Goal: Navigation & Orientation: Find specific page/section

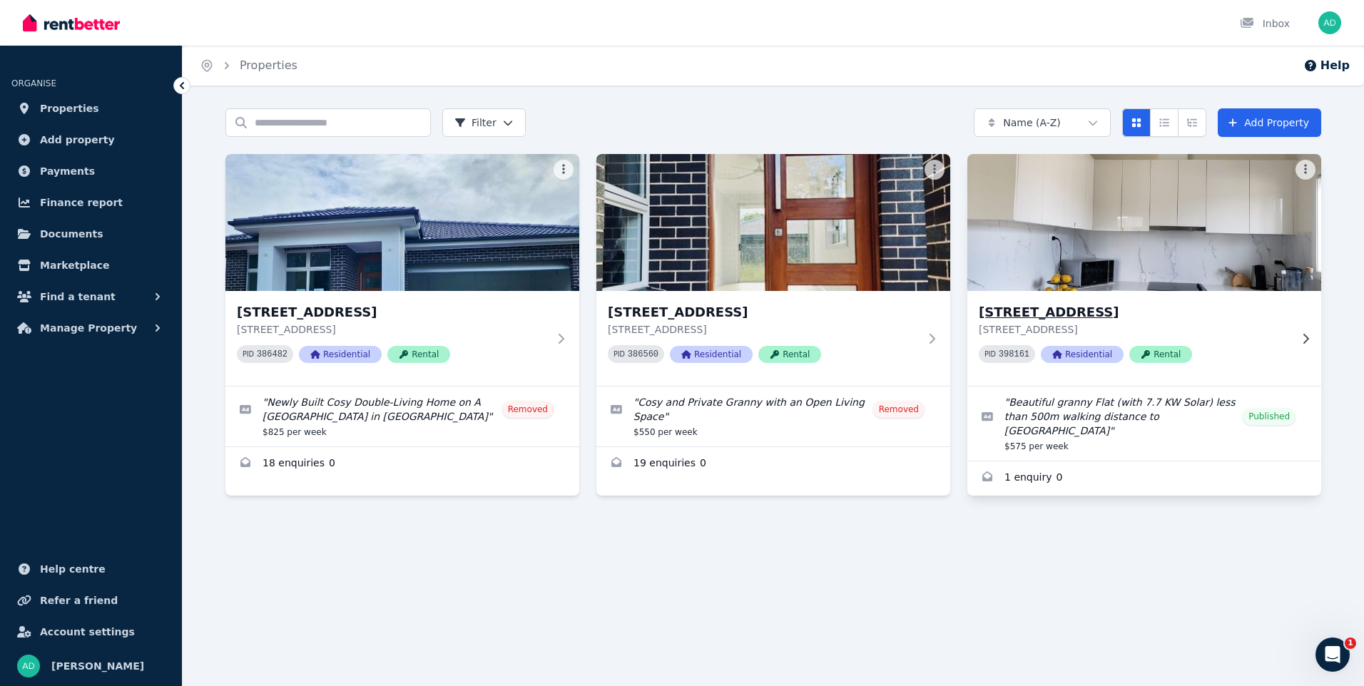
click at [1149, 217] on img at bounding box center [1145, 222] width 372 height 144
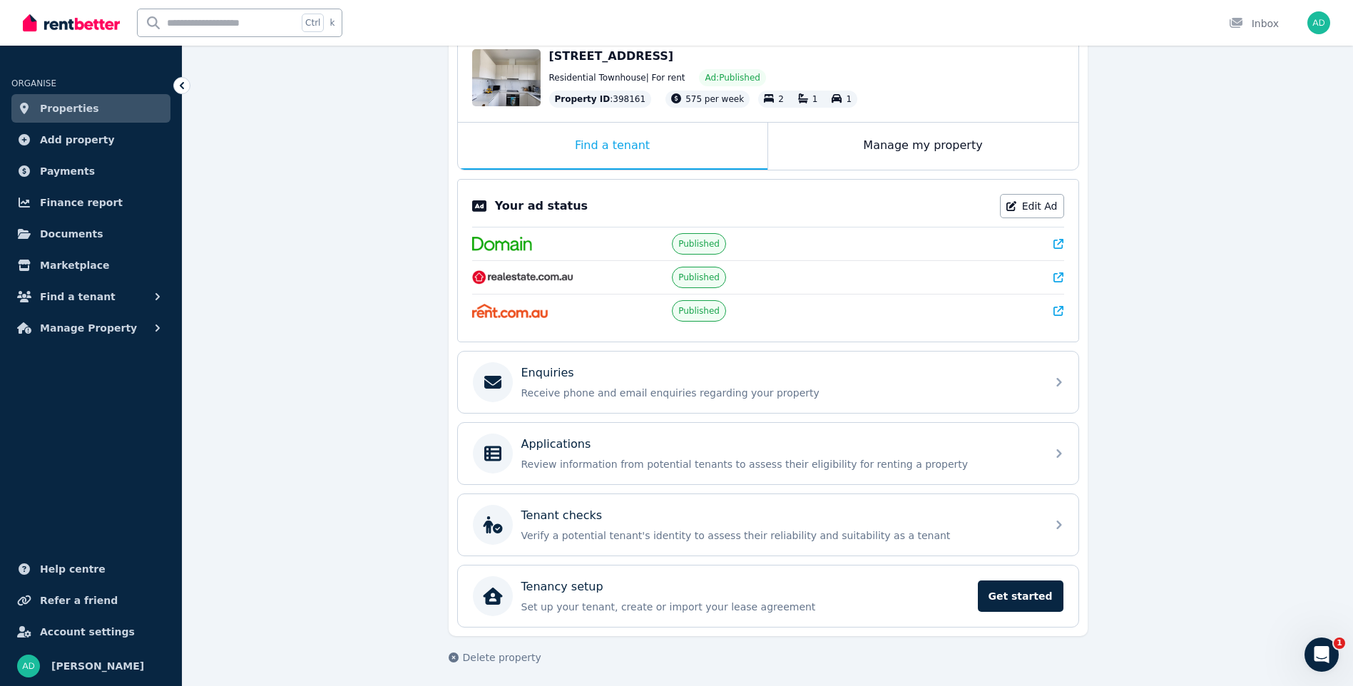
scroll to position [164, 0]
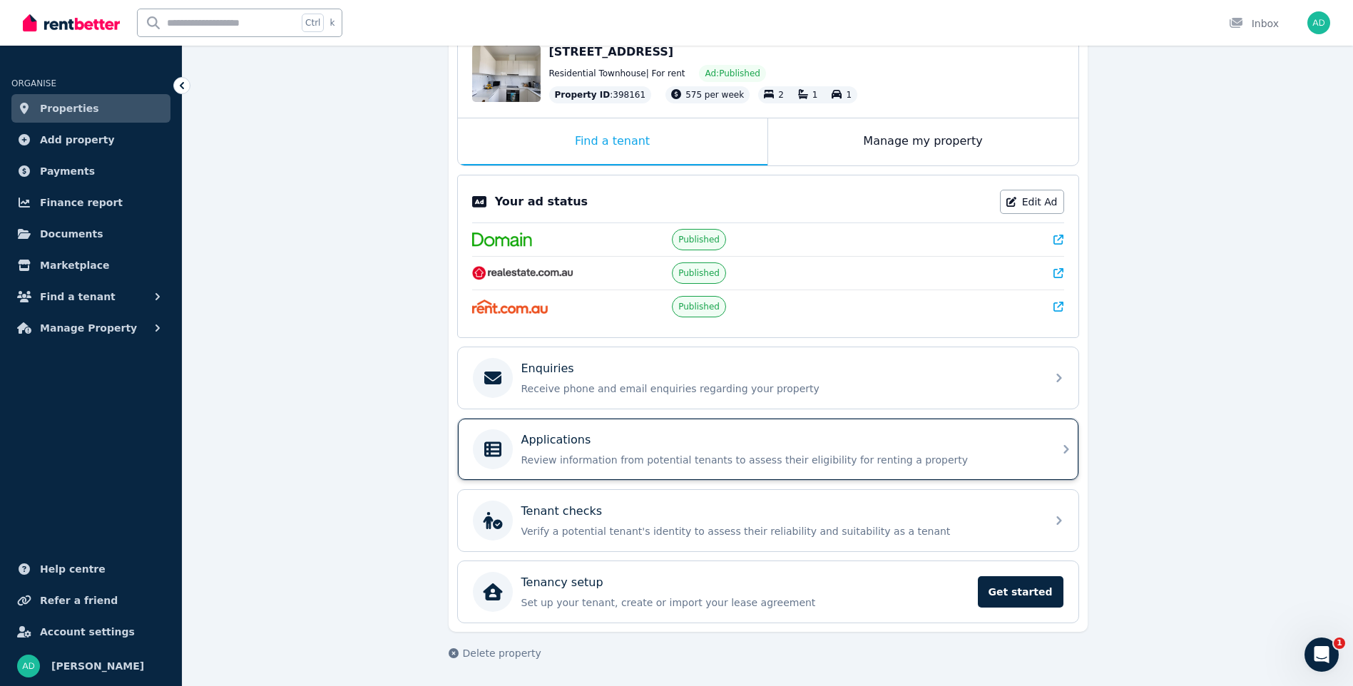
click at [610, 451] on div "Applications Review information from potential tenants to assess their eligibil…" at bounding box center [779, 449] width 516 height 36
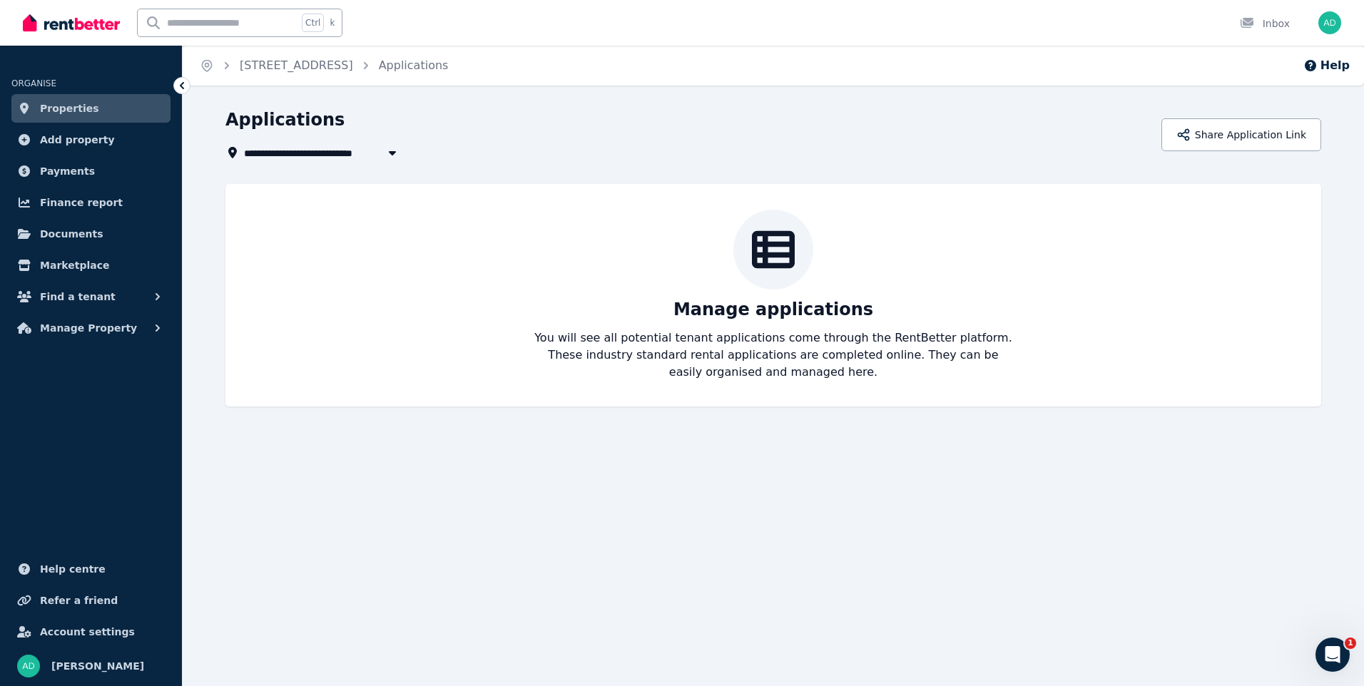
click at [92, 117] on link "Properties" at bounding box center [90, 108] width 159 height 29
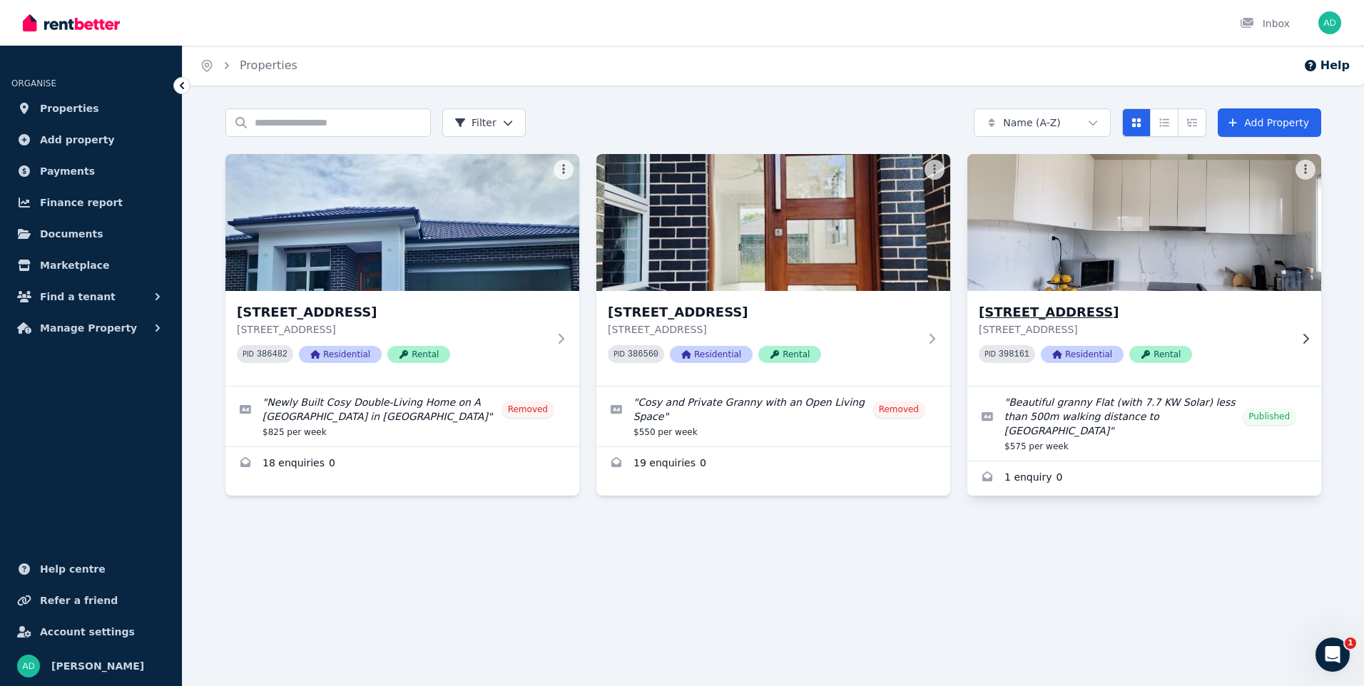
click at [1071, 233] on img at bounding box center [1145, 222] width 372 height 144
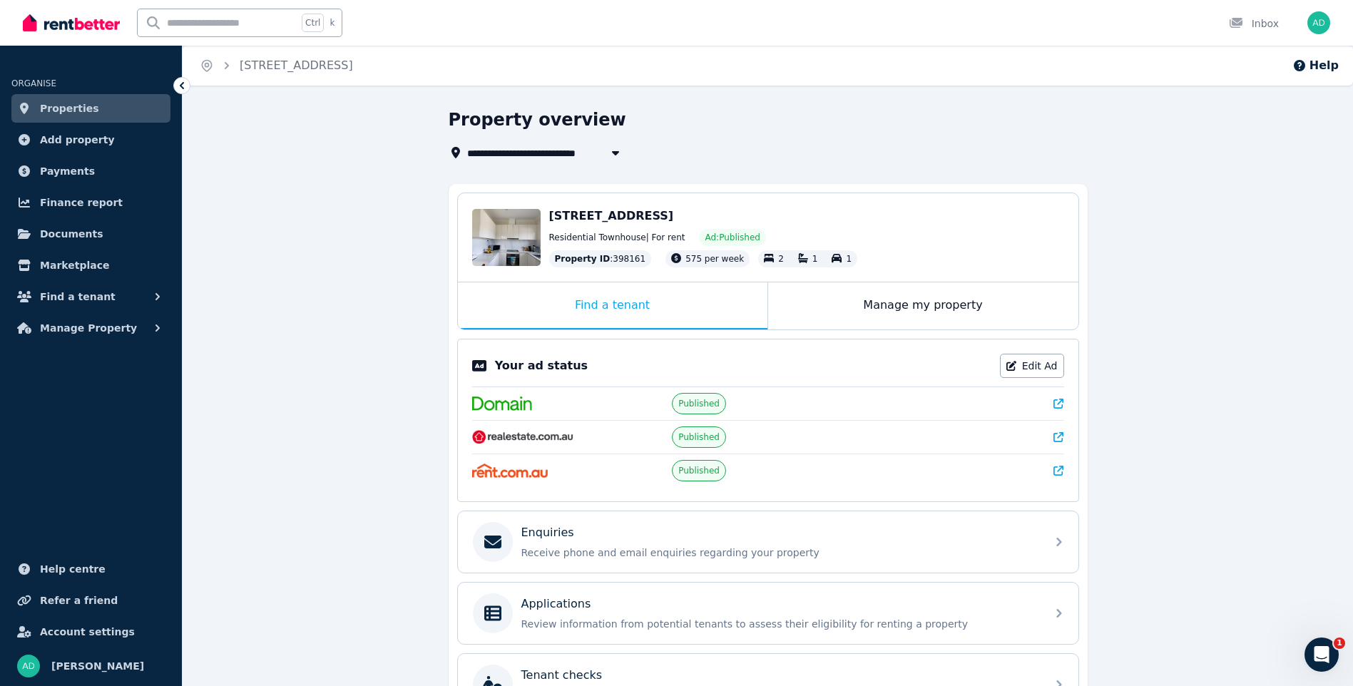
click at [85, 101] on span "Properties" at bounding box center [69, 108] width 59 height 17
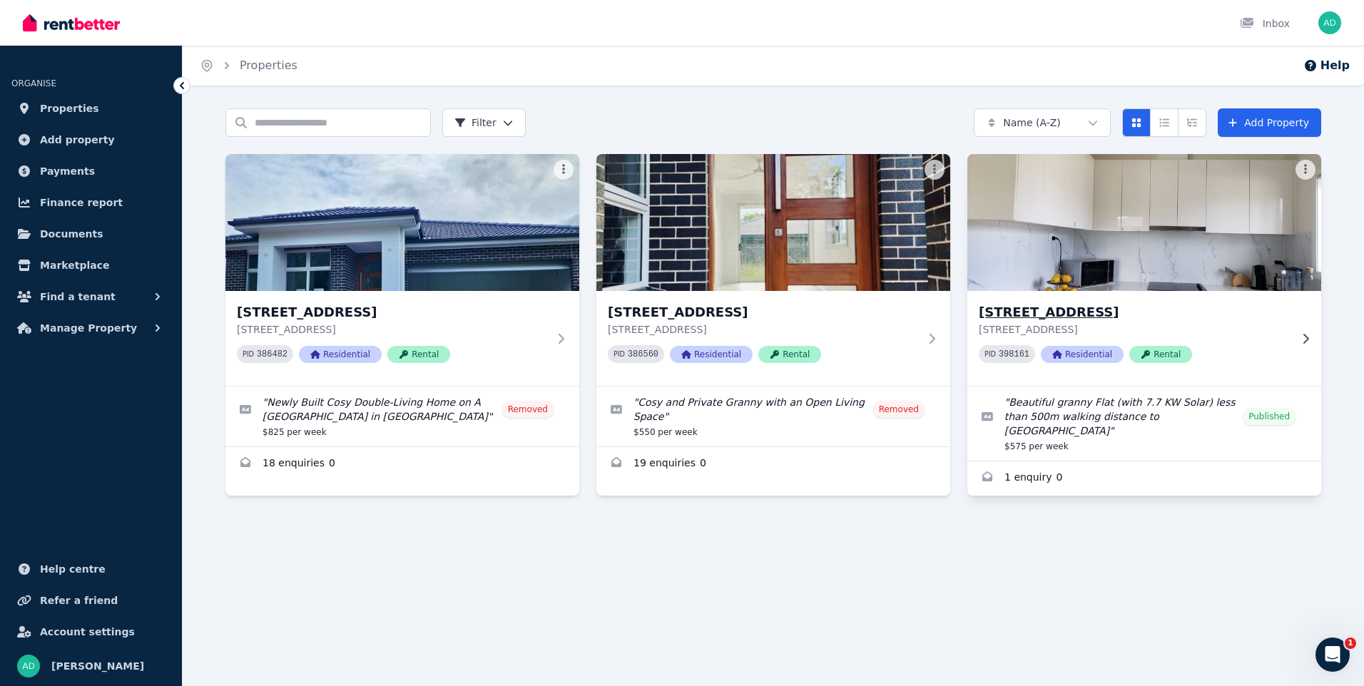
click at [1050, 196] on img at bounding box center [1145, 222] width 372 height 144
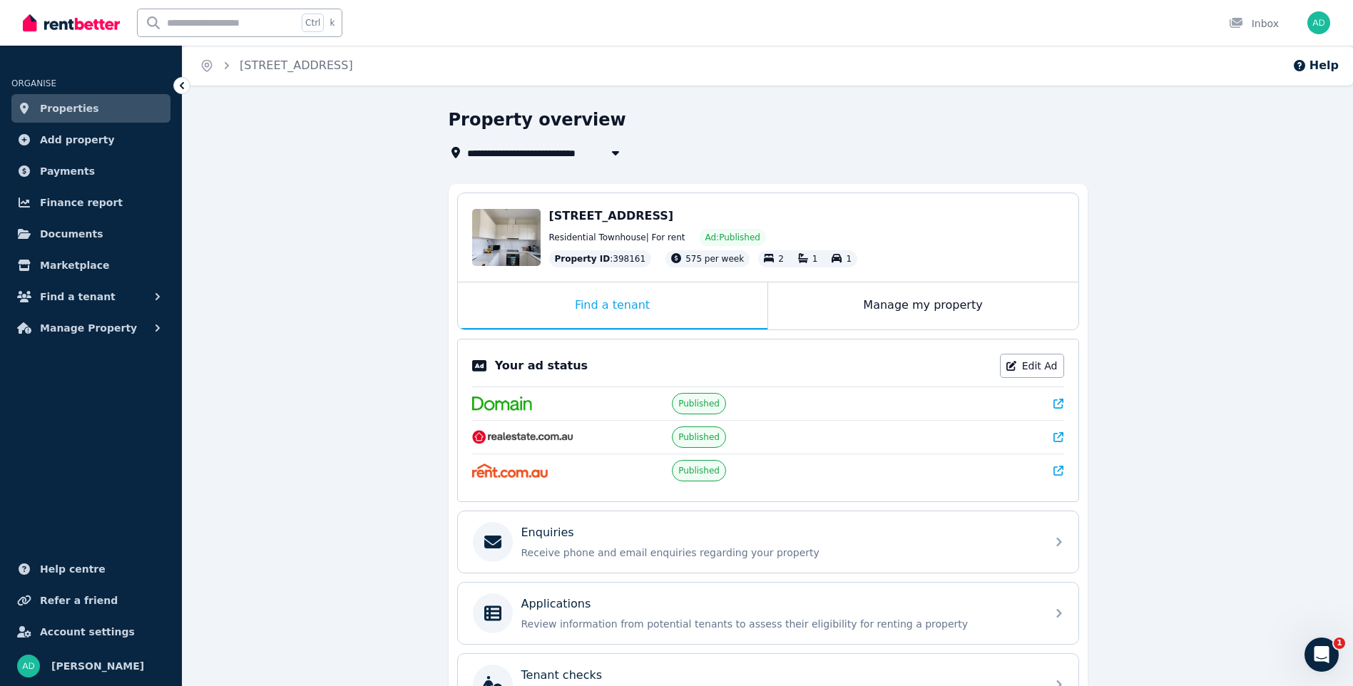
click at [100, 98] on link "Properties" at bounding box center [90, 108] width 159 height 29
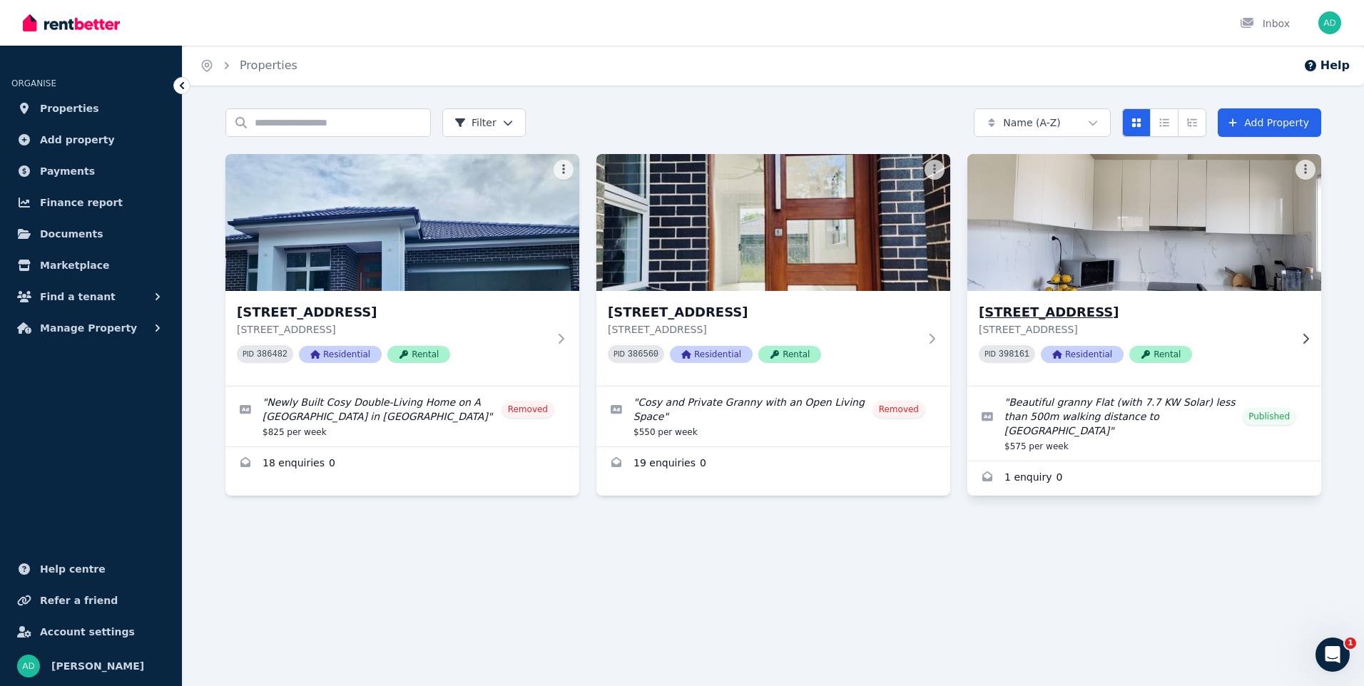
click at [1306, 311] on div "[STREET_ADDRESS] PID 398161 Residential Rental" at bounding box center [1144, 338] width 354 height 95
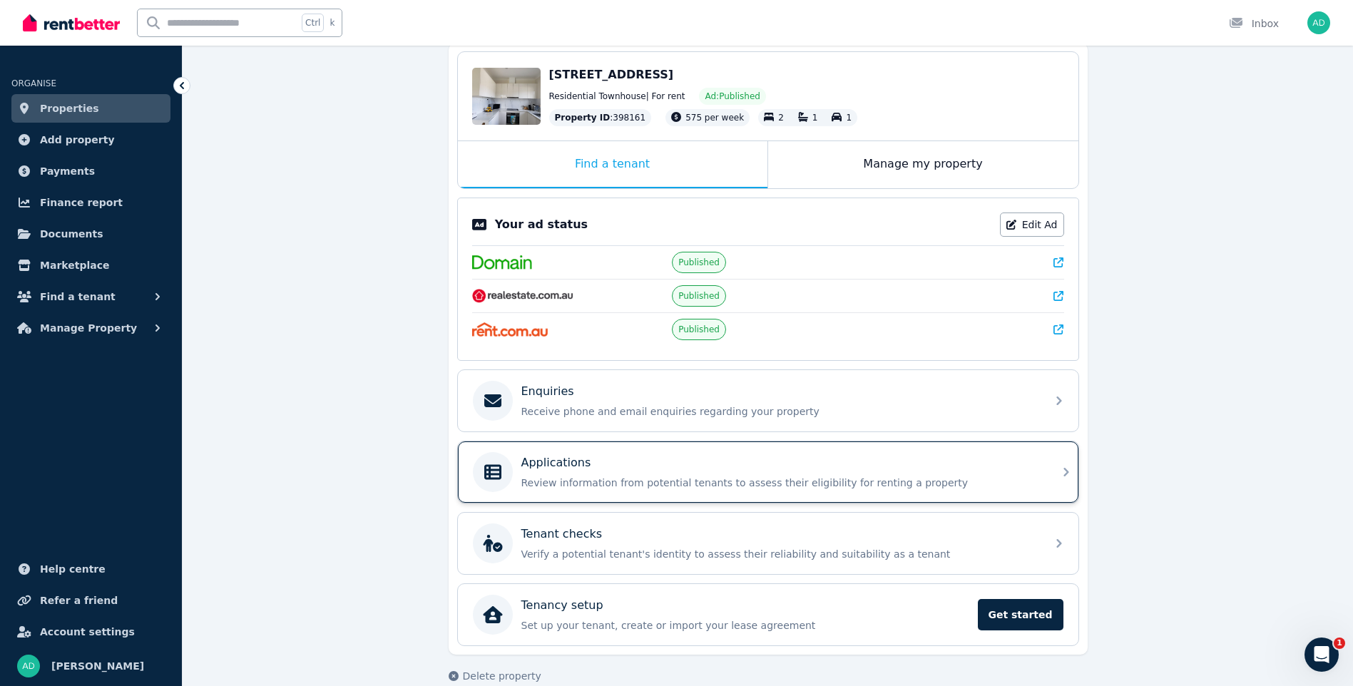
scroll to position [143, 0]
click at [591, 456] on div "Applications" at bounding box center [779, 461] width 516 height 17
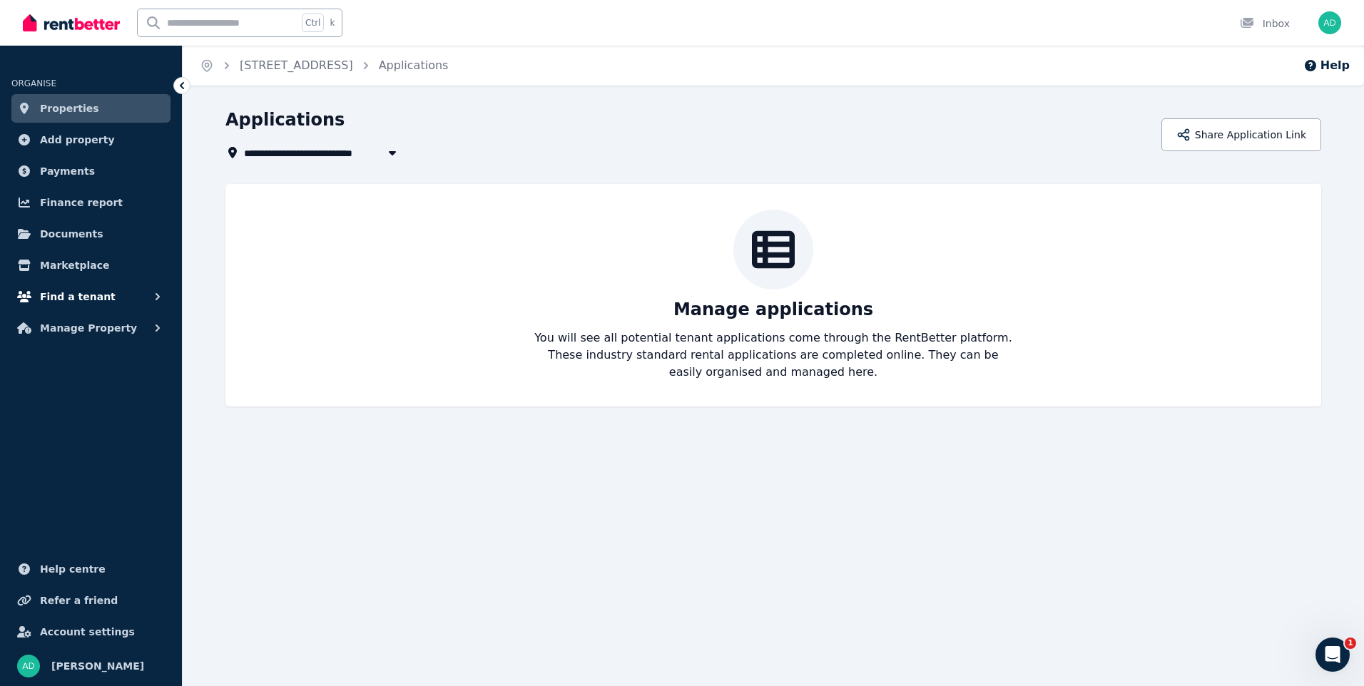
click at [81, 297] on span "Find a tenant" at bounding box center [78, 296] width 76 height 17
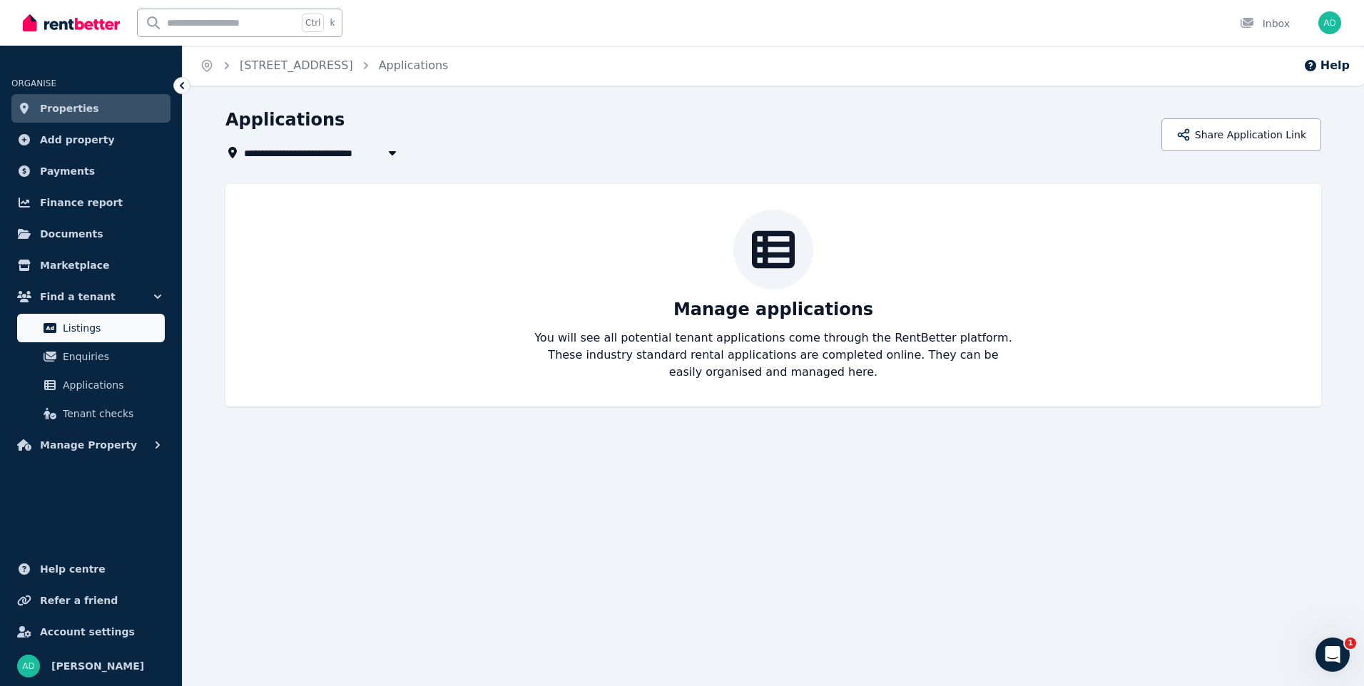
click at [89, 333] on span "Listings" at bounding box center [111, 328] width 96 height 17
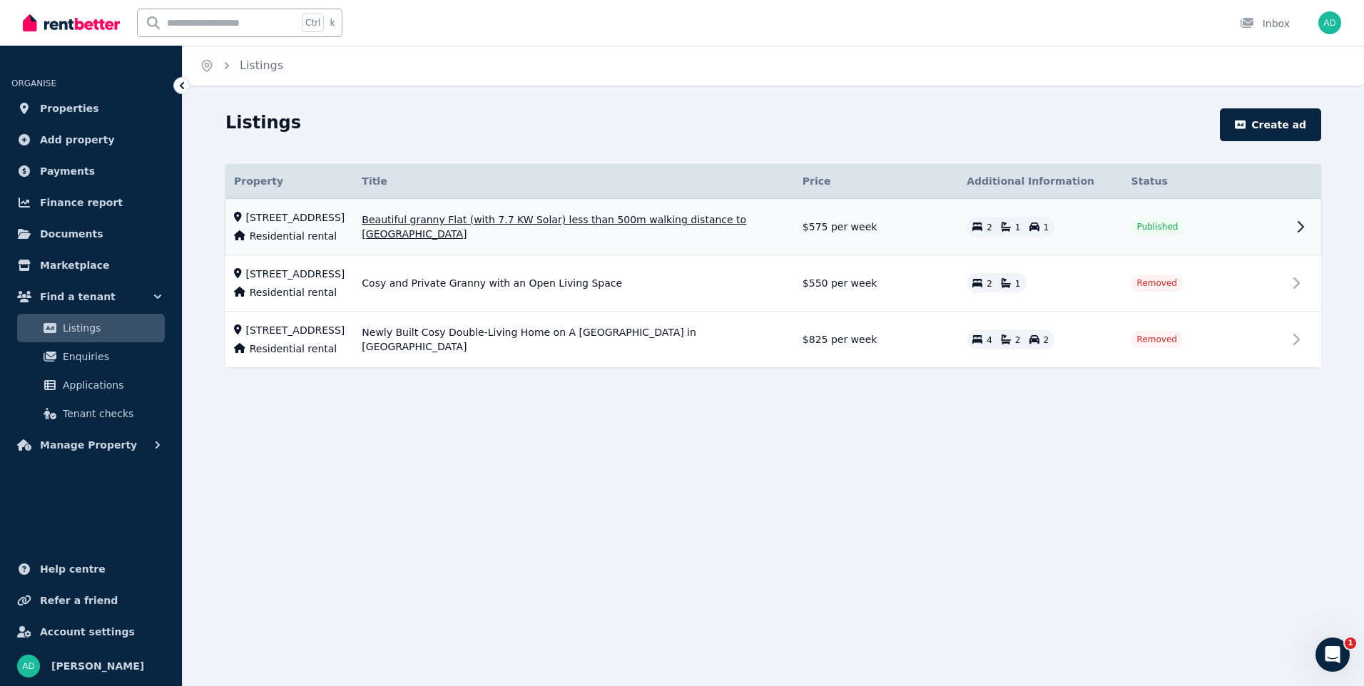
click at [1143, 231] on span "Published" at bounding box center [1157, 226] width 41 height 11
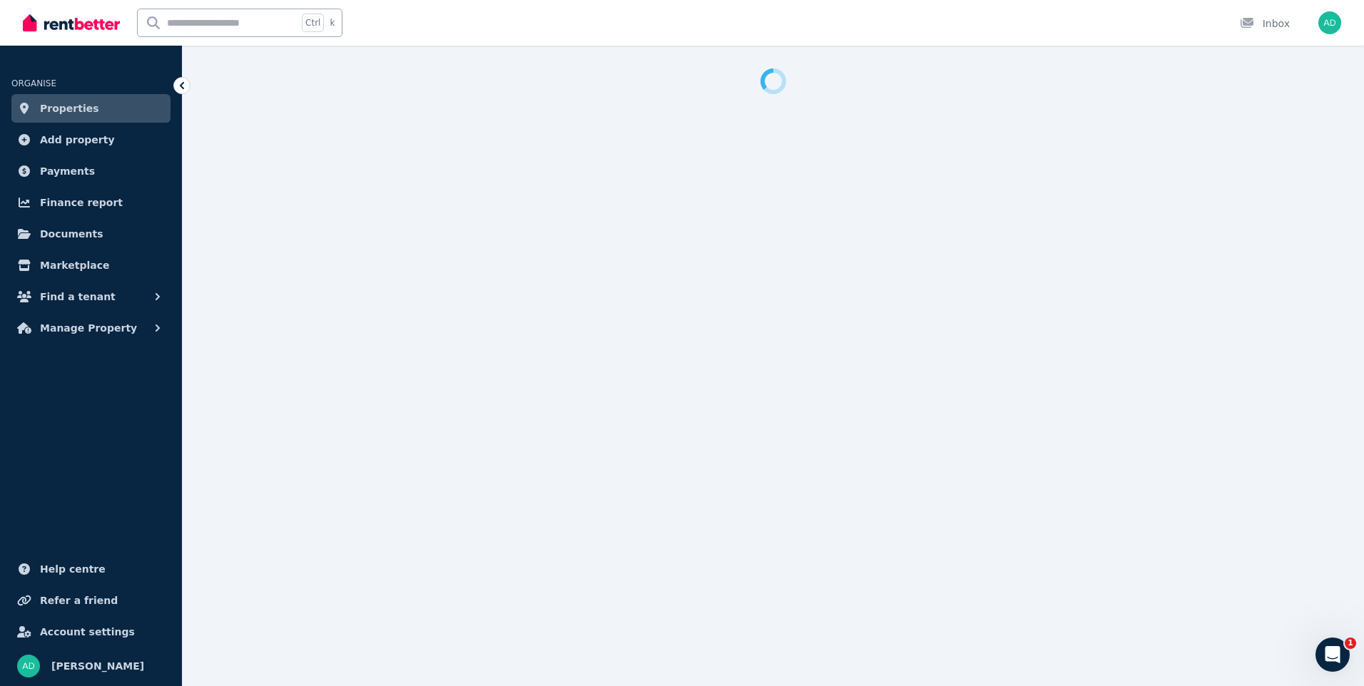
select select "***"
select select "**********"
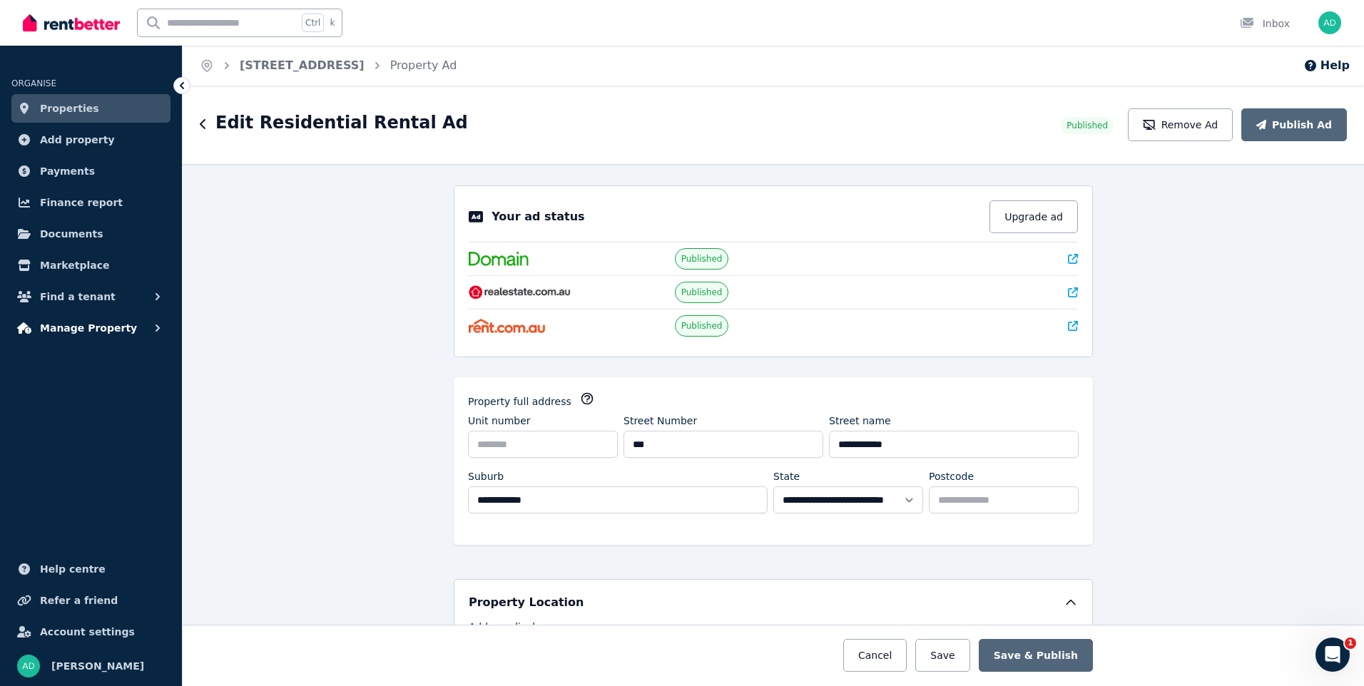
click at [82, 340] on ul "ORGANISE Properties Add property Payments Finance report Documents Marketplace …" at bounding box center [91, 373] width 182 height 626
click at [82, 334] on span "Manage Property" at bounding box center [88, 328] width 97 height 17
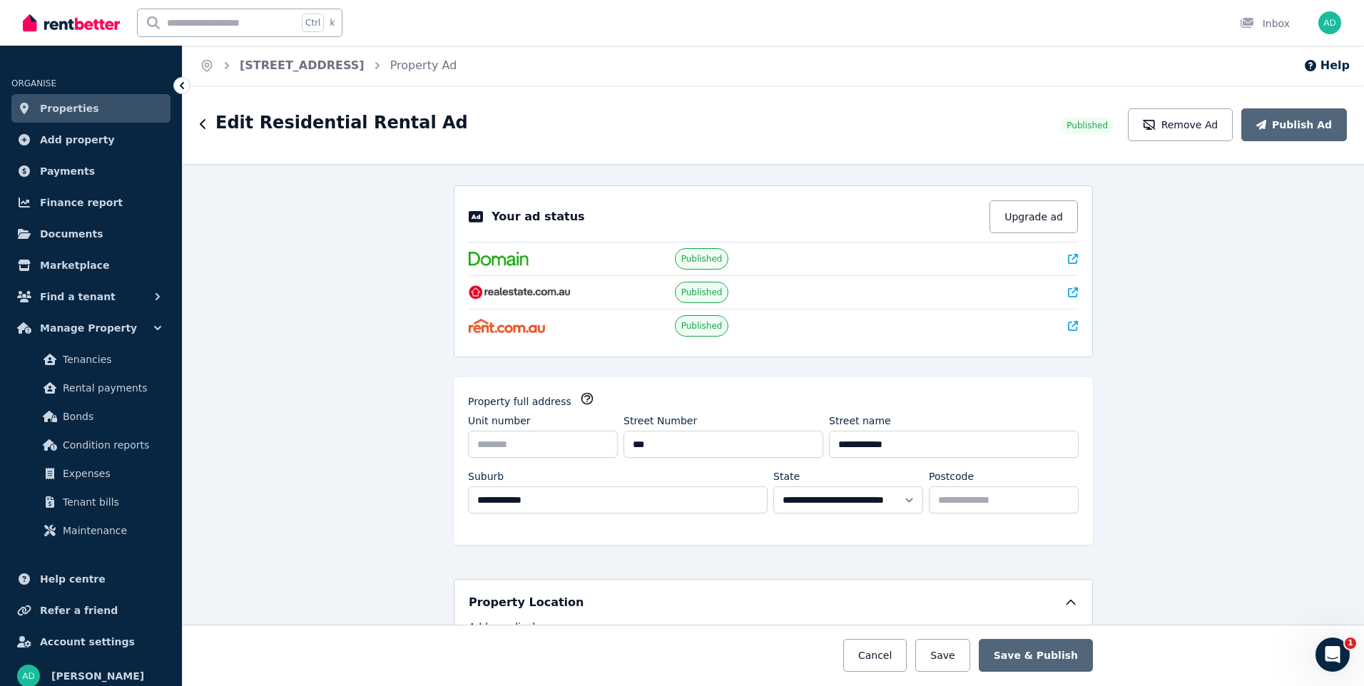
click at [58, 103] on span "Properties" at bounding box center [69, 108] width 59 height 17
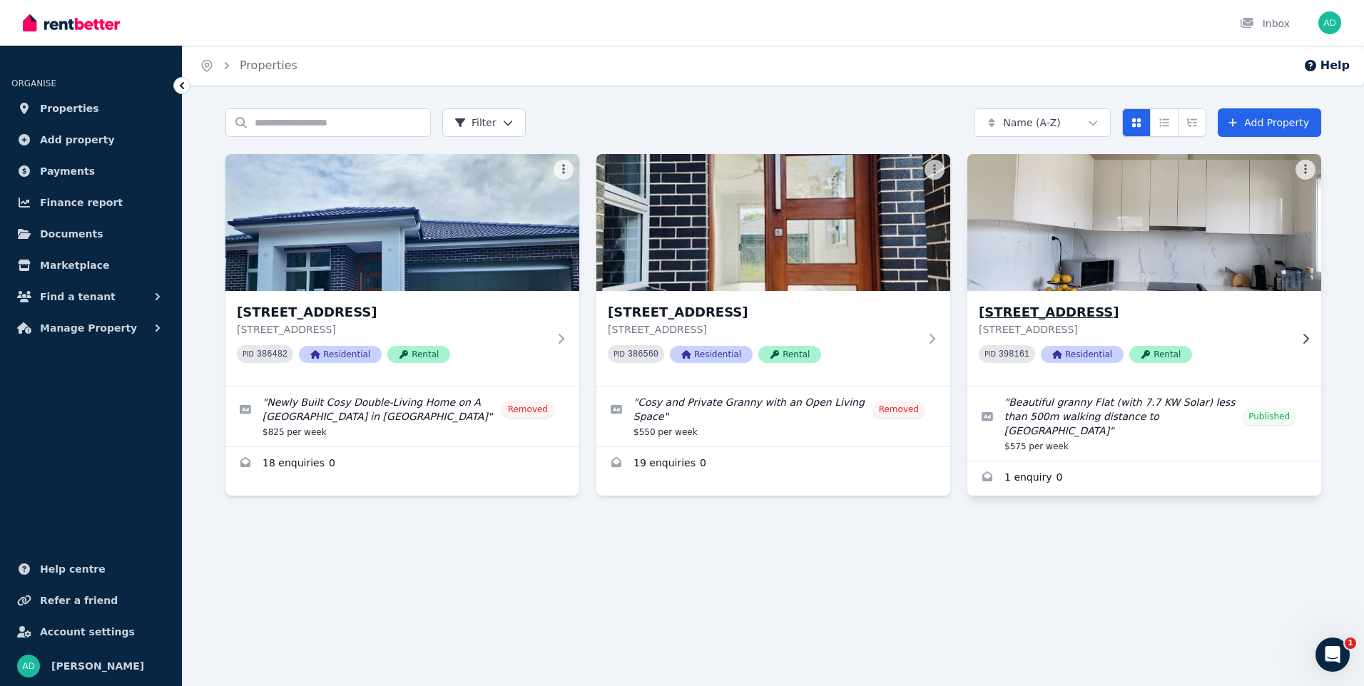
click at [1120, 157] on img at bounding box center [1145, 222] width 372 height 144
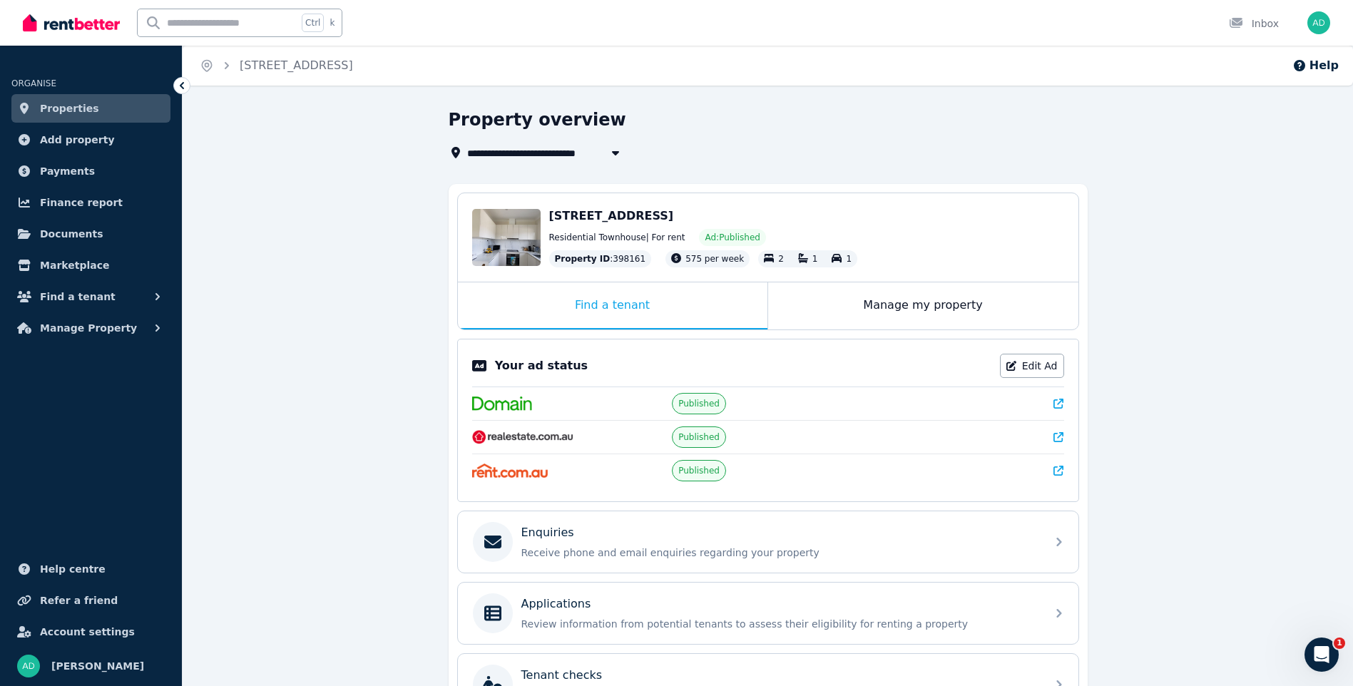
click at [63, 111] on span "Properties" at bounding box center [69, 108] width 59 height 17
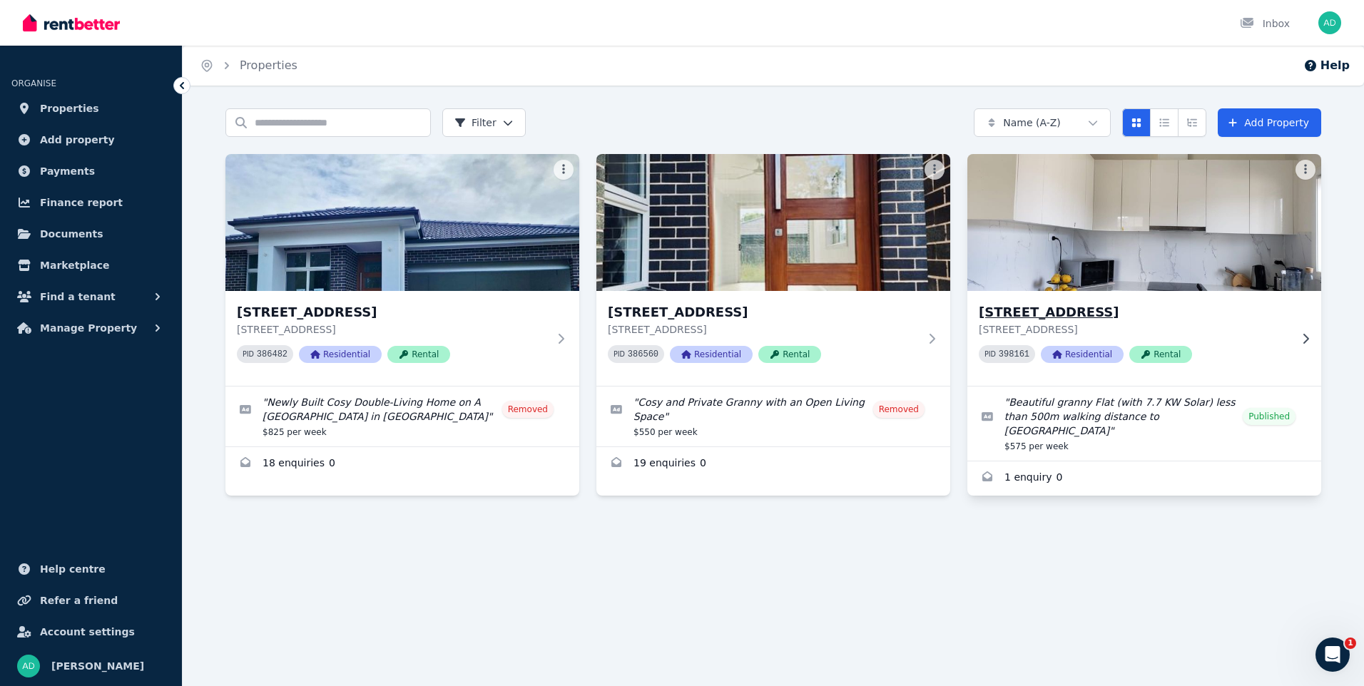
click at [1308, 339] on icon at bounding box center [1305, 338] width 14 height 11
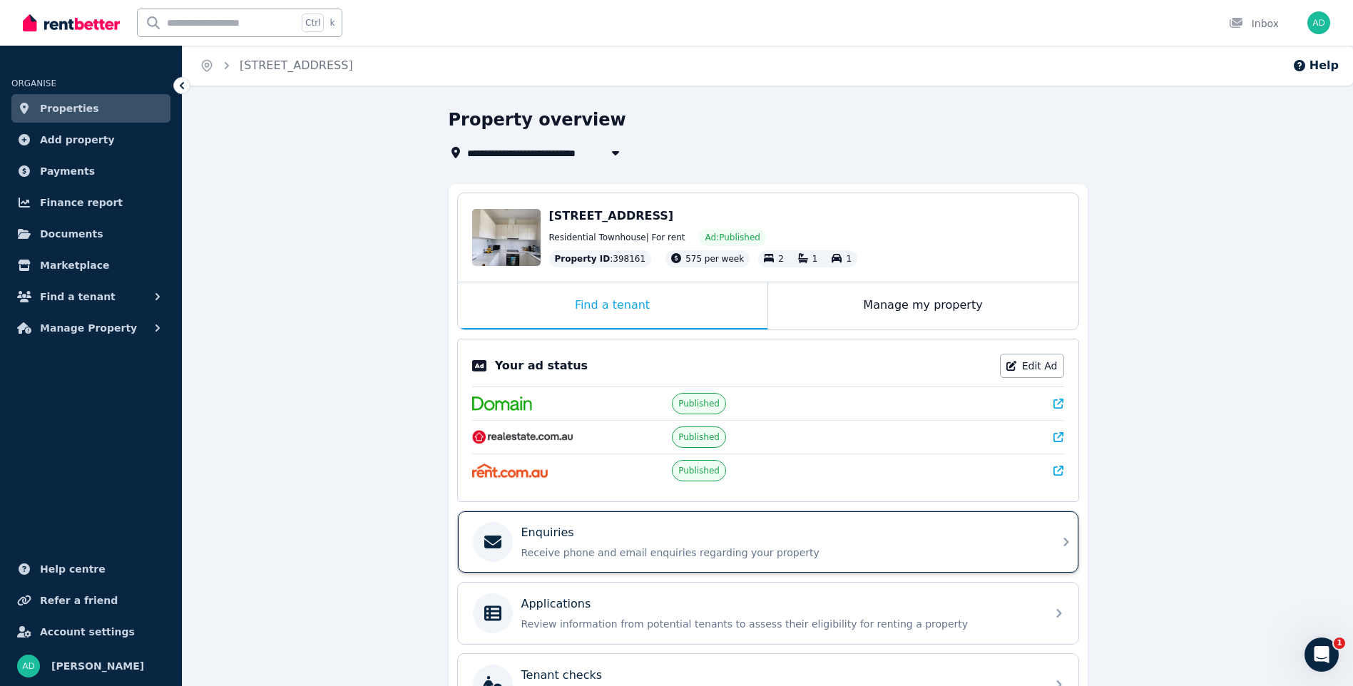
click at [627, 542] on div "Enquiries Receive phone and email enquiries regarding your property" at bounding box center [779, 542] width 516 height 36
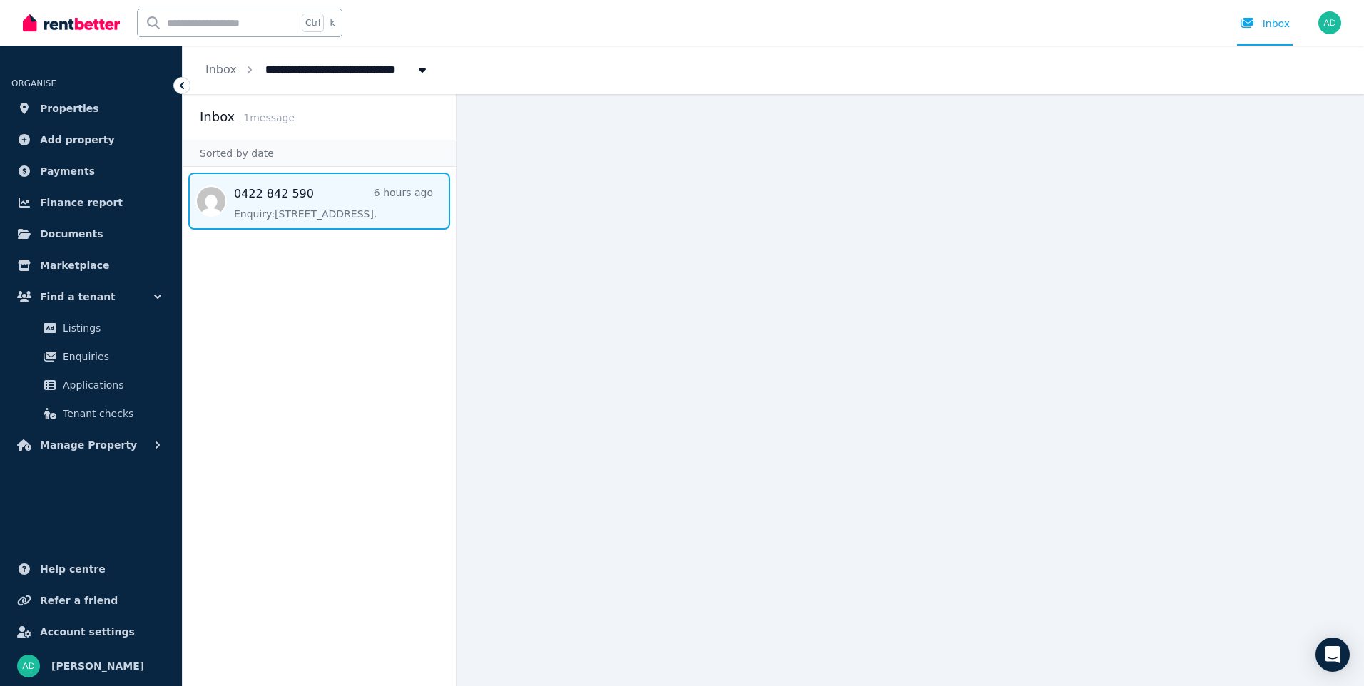
click at [277, 208] on span "Message list" at bounding box center [319, 201] width 273 height 57
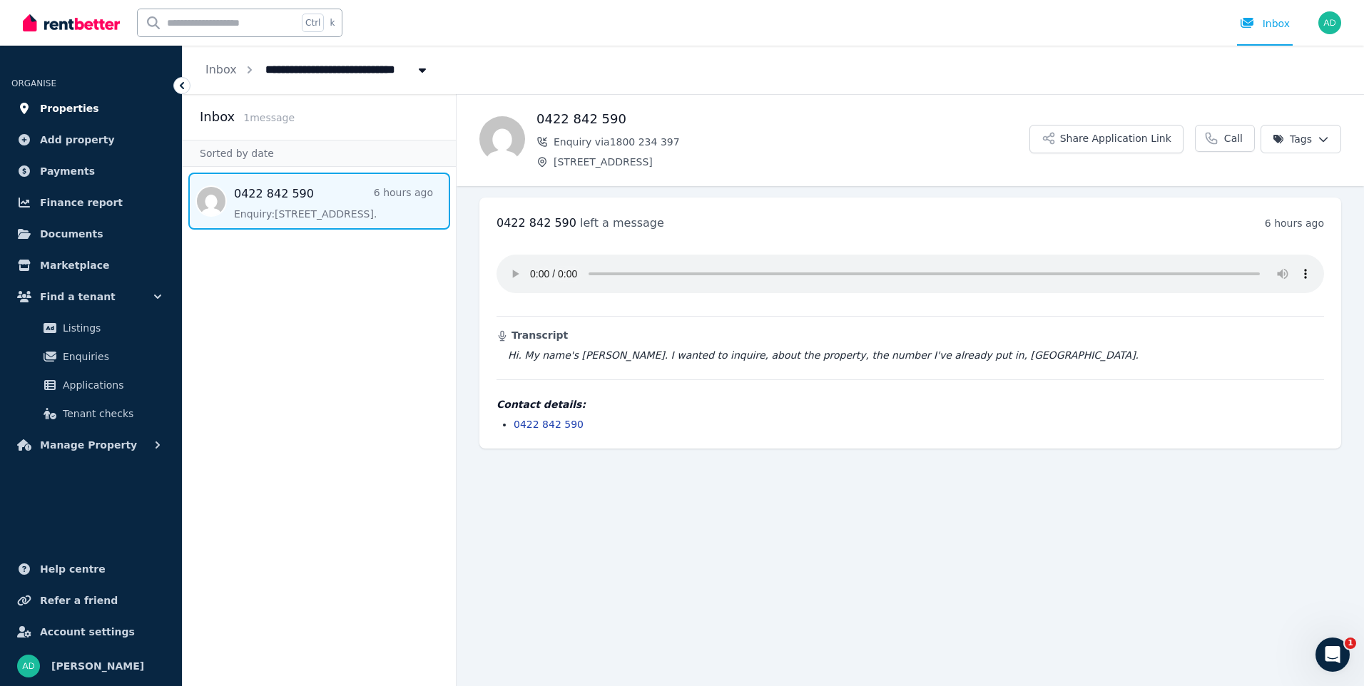
click at [63, 111] on span "Properties" at bounding box center [69, 108] width 59 height 17
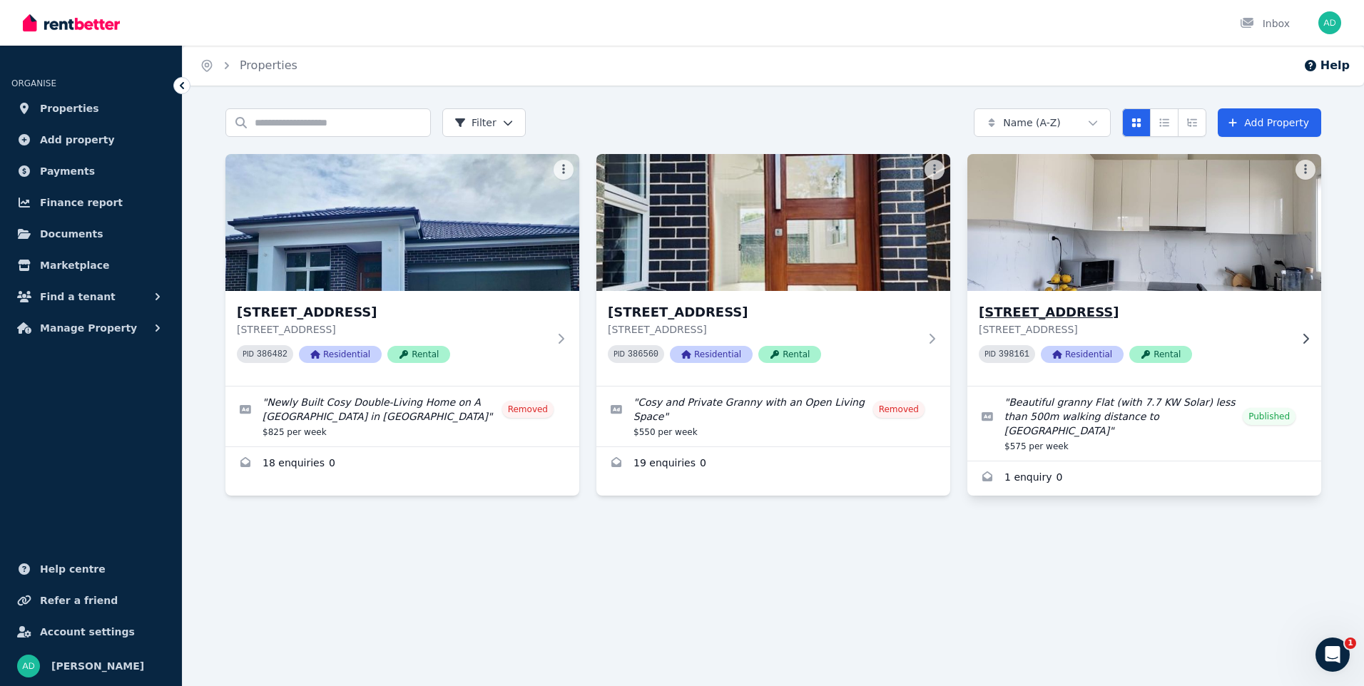
click at [1217, 223] on img at bounding box center [1145, 222] width 372 height 144
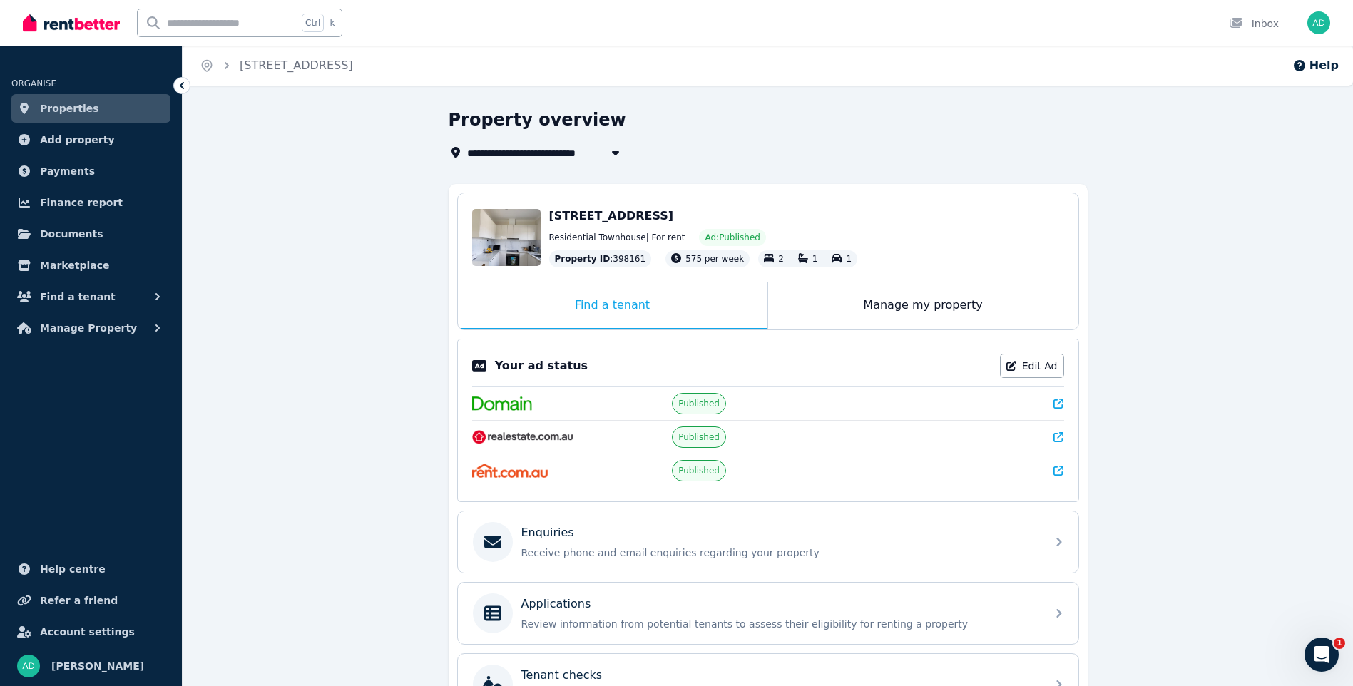
click at [1056, 437] on icon at bounding box center [1058, 437] width 10 height 10
